Goal: Communication & Community: Answer question/provide support

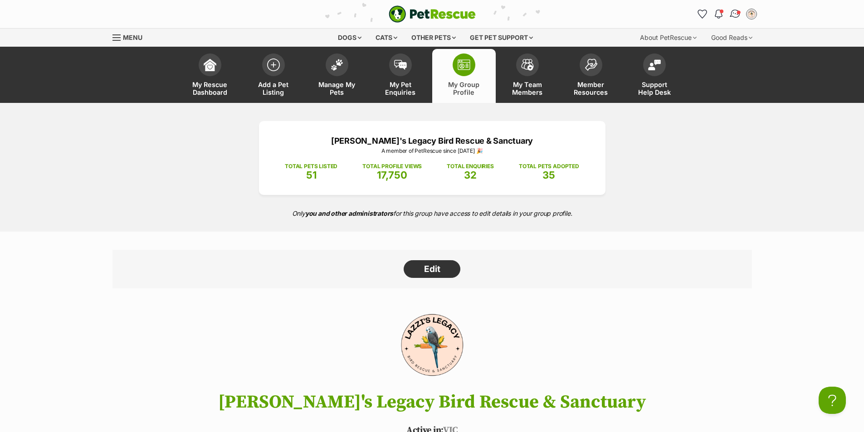
click at [735, 15] on img "Conversations" at bounding box center [735, 14] width 12 height 12
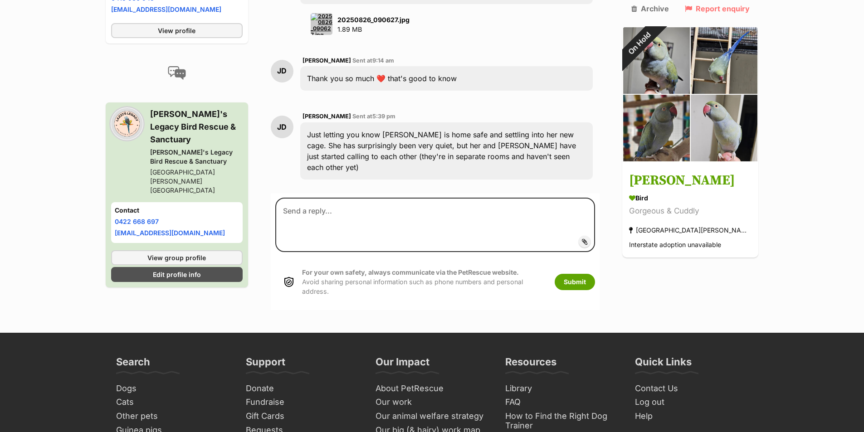
scroll to position [2289, 0]
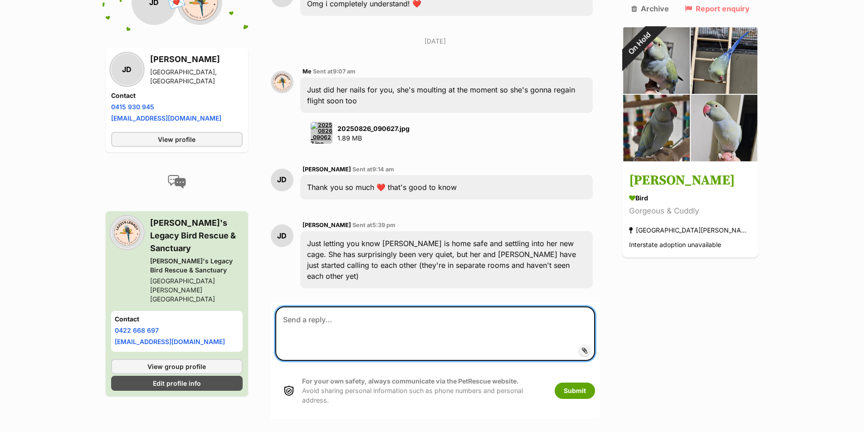
click at [448, 307] on textarea at bounding box center [435, 334] width 320 height 54
type textarea "Thank you for the update, I am glad she got there safely :)"
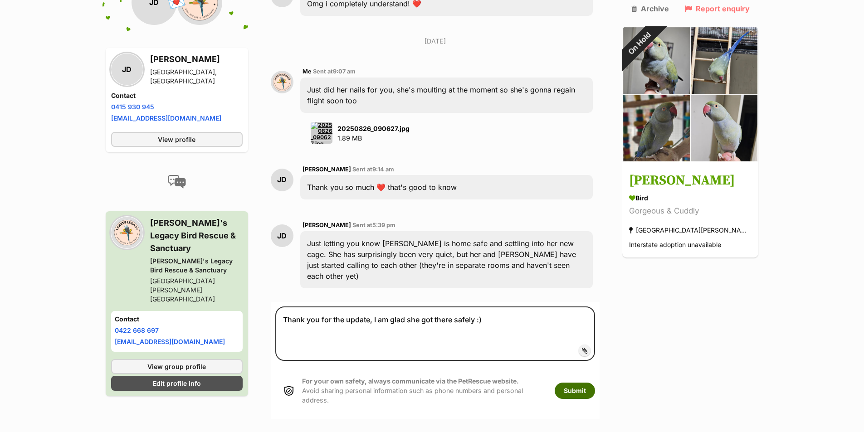
click at [593, 383] on button "Submit" at bounding box center [575, 391] width 40 height 16
